Goal: Information Seeking & Learning: Find specific fact

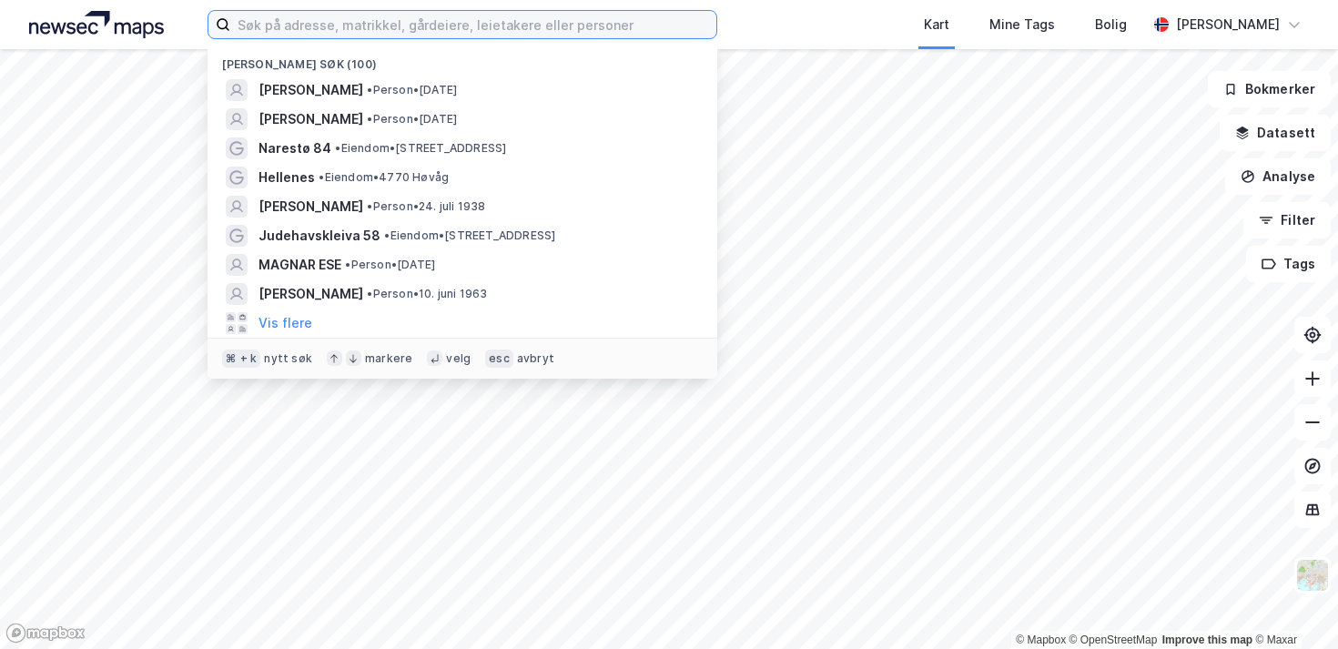
click at [322, 32] on input at bounding box center [473, 24] width 486 height 27
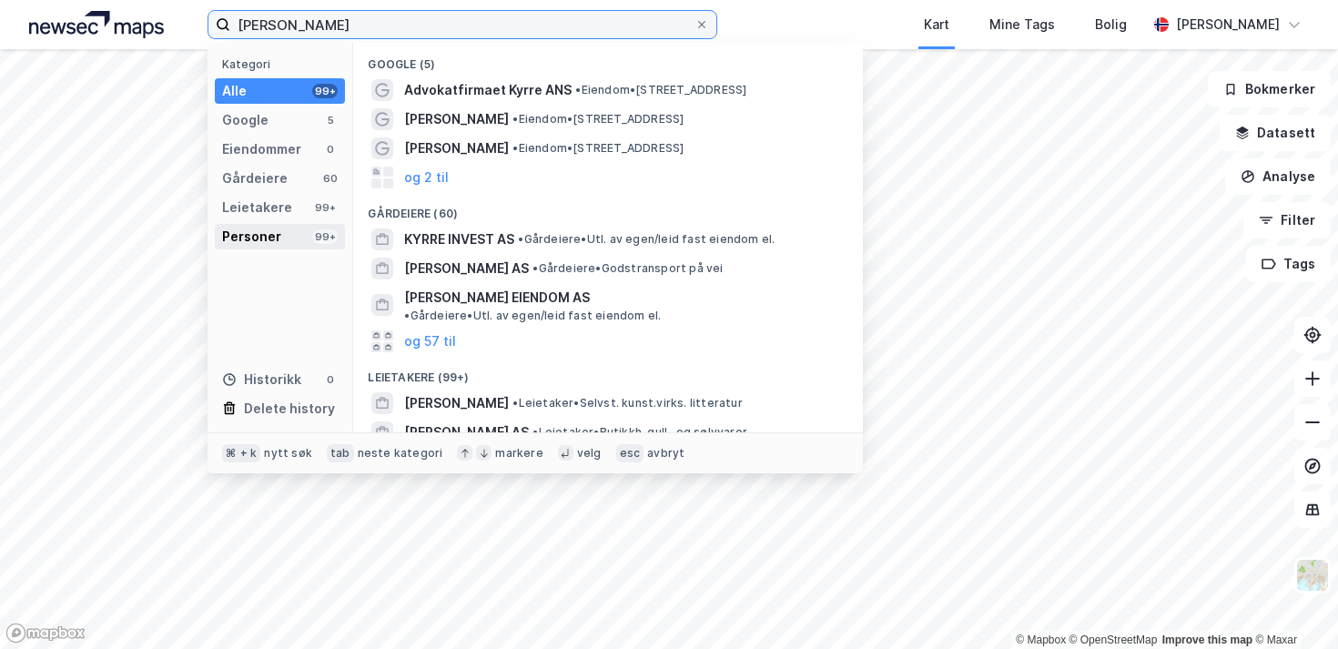
type input "[PERSON_NAME]"
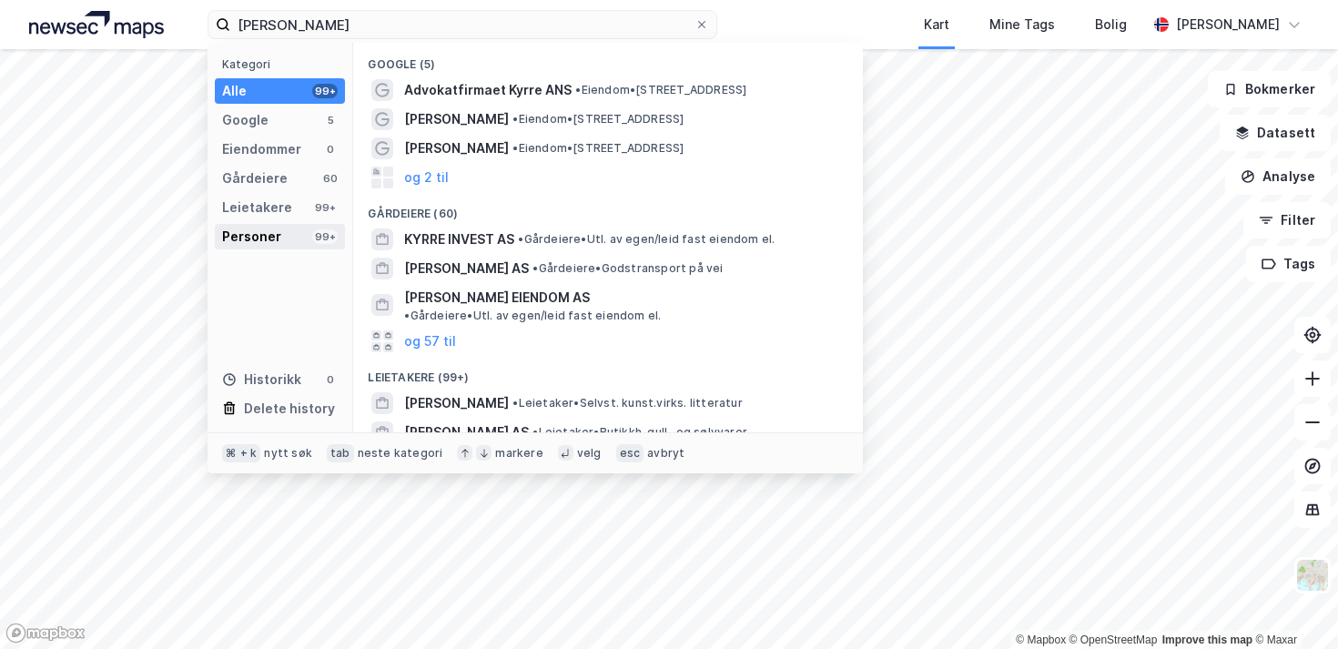
click at [270, 235] on div "Personer" at bounding box center [251, 237] width 59 height 22
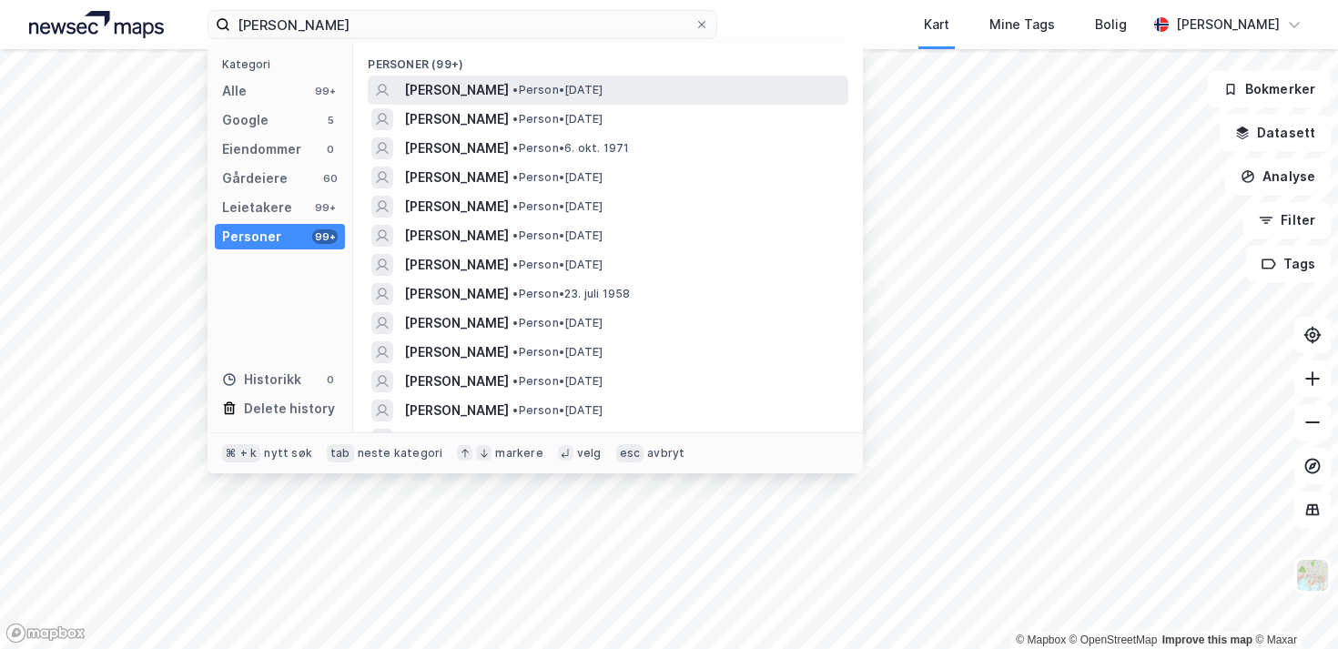
click at [425, 98] on span "[PERSON_NAME]" at bounding box center [456, 90] width 105 height 22
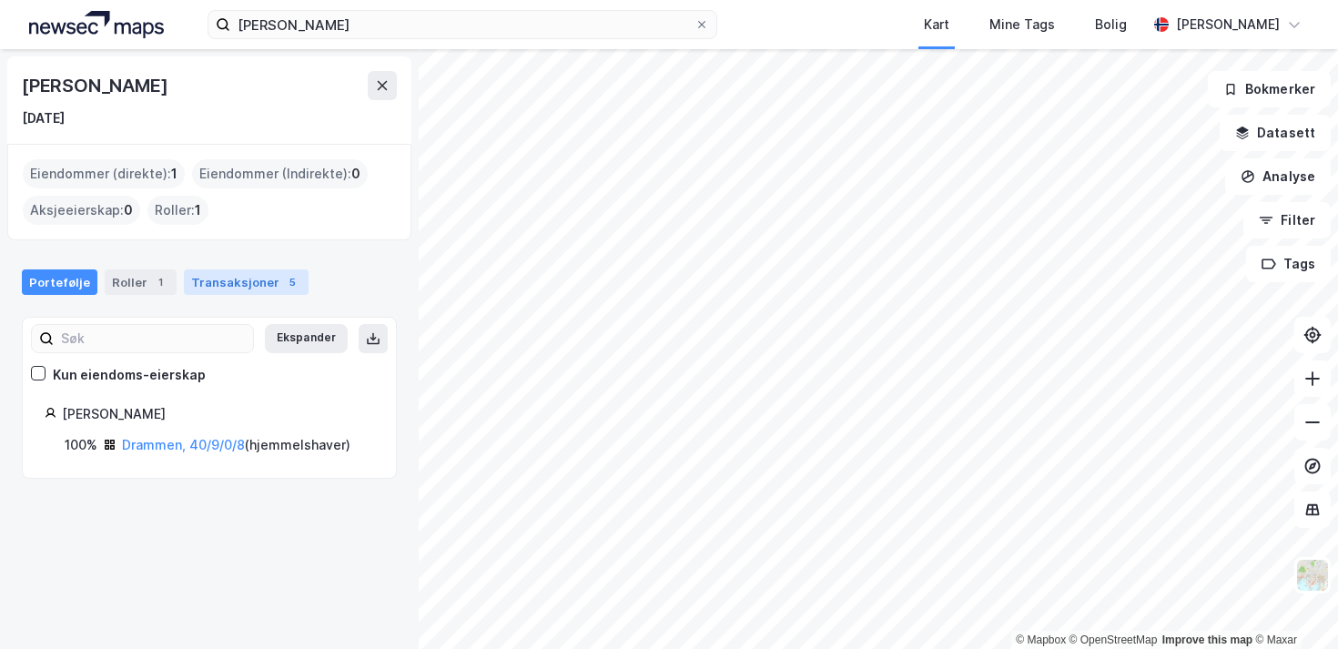
click at [263, 290] on div "Transaksjoner 5" at bounding box center [246, 281] width 125 height 25
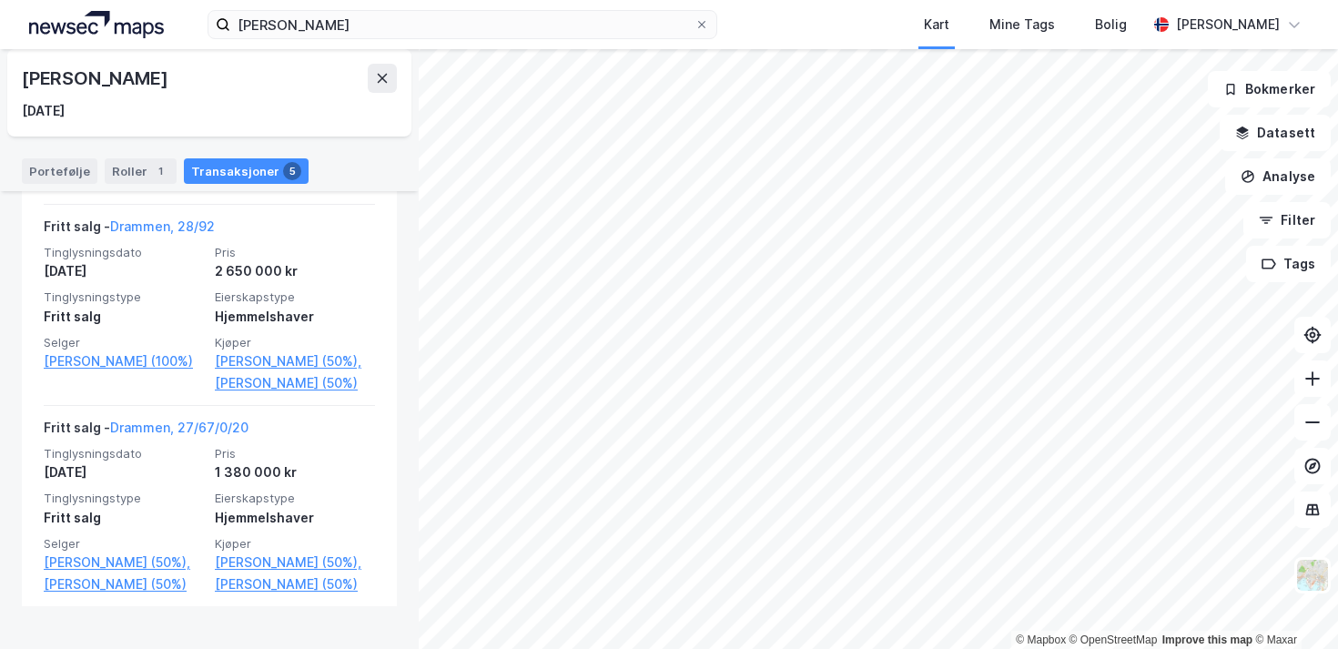
scroll to position [984, 0]
